Goal: Transaction & Acquisition: Purchase product/service

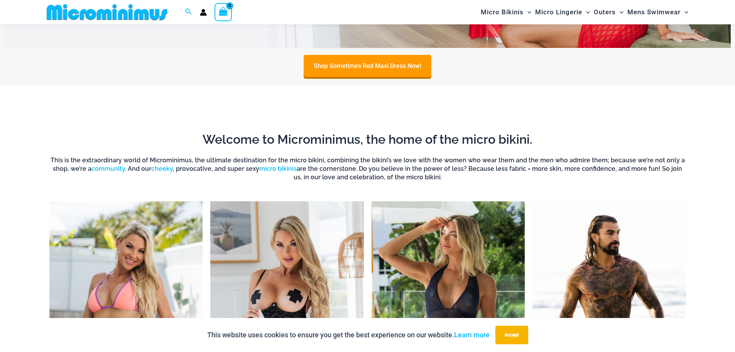
scroll to position [649, 0]
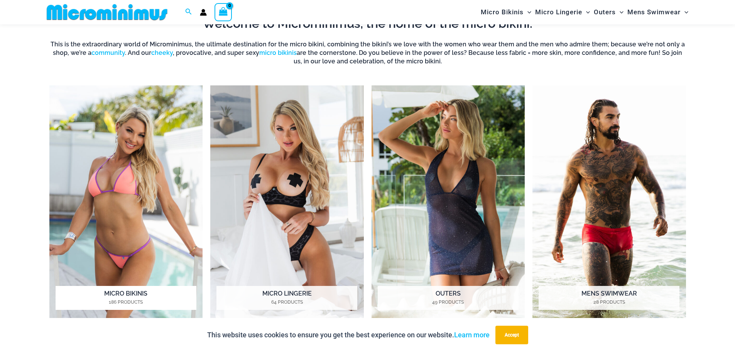
click at [152, 157] on img "Visit product category Micro Bikinis" at bounding box center [126, 203] width 154 height 236
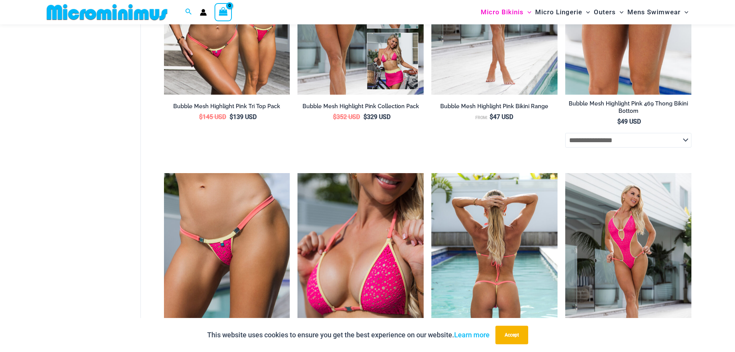
scroll to position [882, 0]
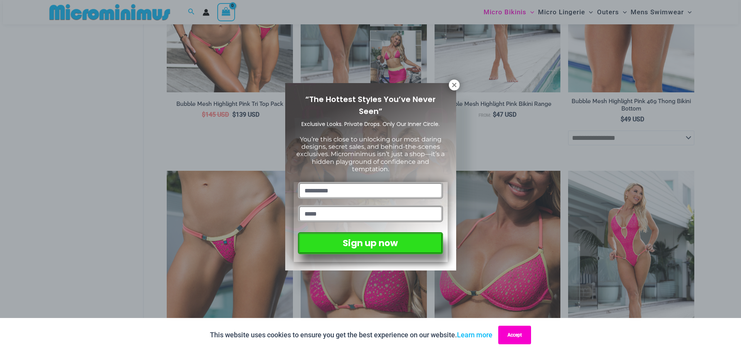
click at [527, 341] on button "Accept" at bounding box center [514, 334] width 33 height 19
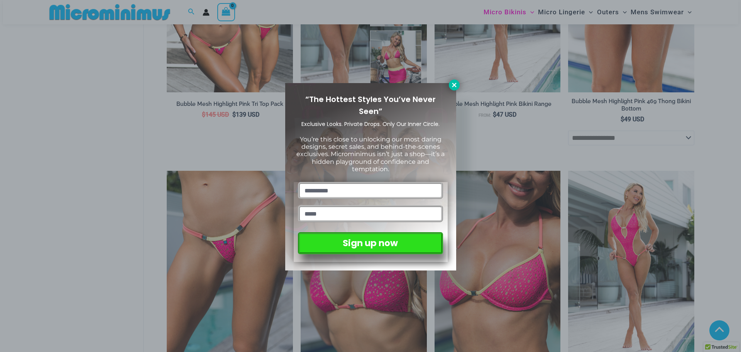
click at [452, 83] on icon at bounding box center [454, 85] width 4 height 4
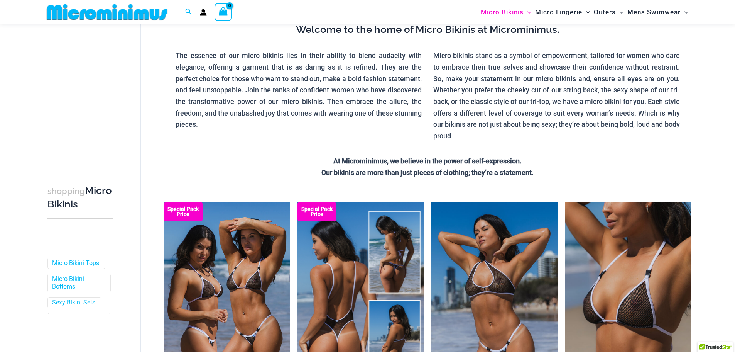
scroll to position [0, 0]
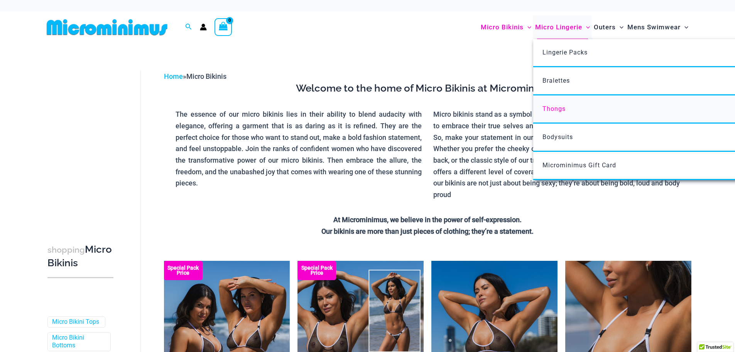
click at [550, 108] on span "Thongs" at bounding box center [554, 108] width 23 height 7
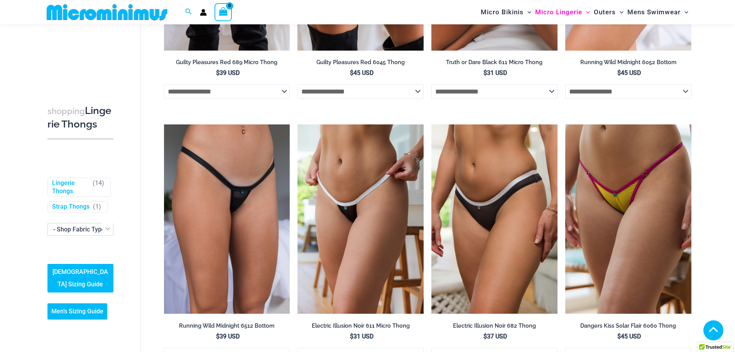
scroll to position [127, 0]
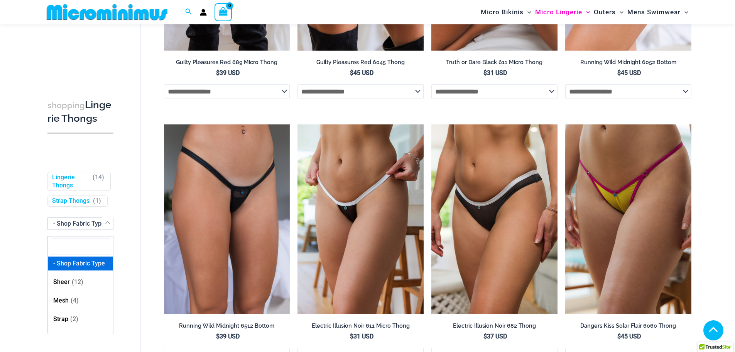
click at [75, 226] on span "- Shop Fabric Type" at bounding box center [79, 223] width 52 height 7
select select "****"
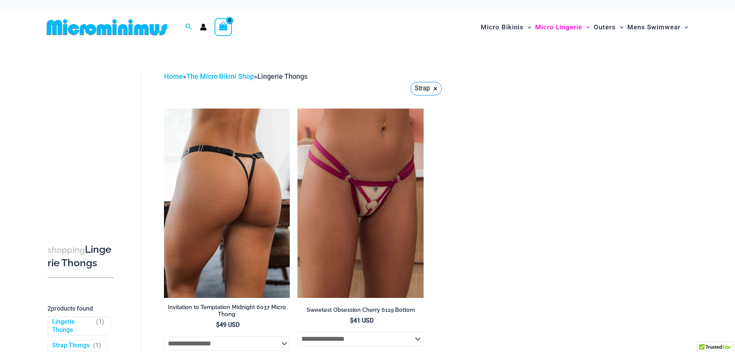
click at [213, 181] on img at bounding box center [227, 202] width 126 height 189
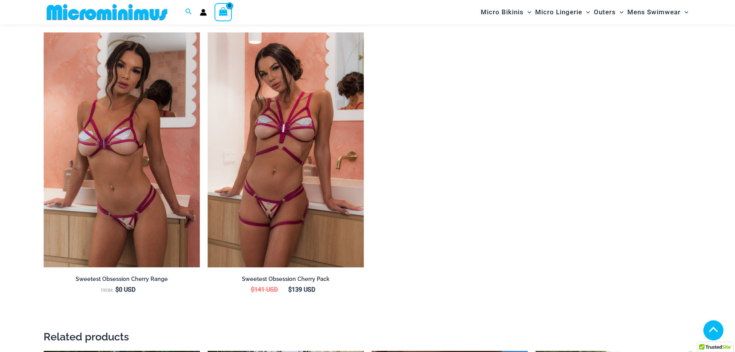
scroll to position [882, 0]
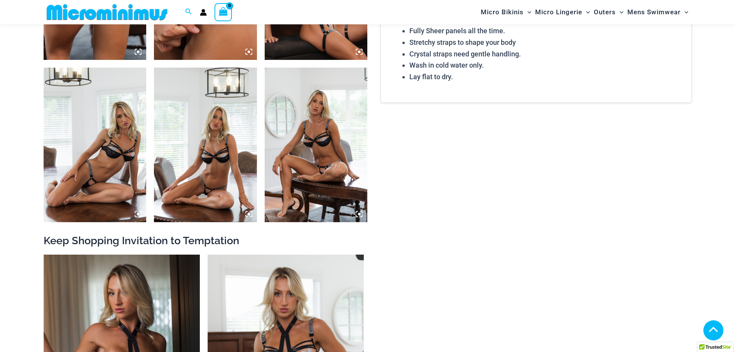
scroll to position [804, 0]
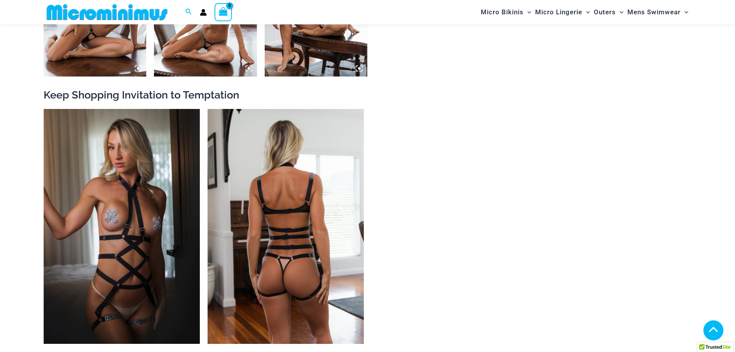
drag, startPoint x: 291, startPoint y: 149, endPoint x: 288, endPoint y: 155, distance: 6.2
